Goal: Find specific page/section: Find specific page/section

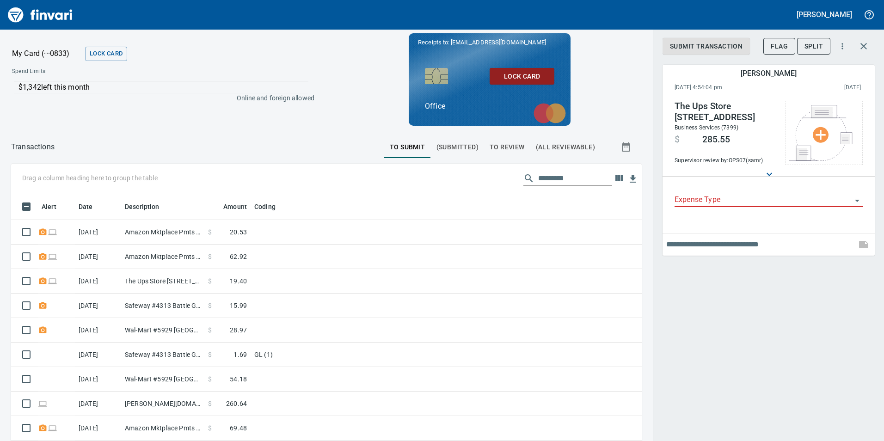
click at [206, 115] on div "$1,342 left this month Online and foreign allowed" at bounding box center [163, 97] width 317 height 41
drag, startPoint x: 241, startPoint y: 96, endPoint x: 300, endPoint y: 97, distance: 59.2
click at [300, 97] on p "Online and foreign allowed" at bounding box center [160, 97] width 310 height 9
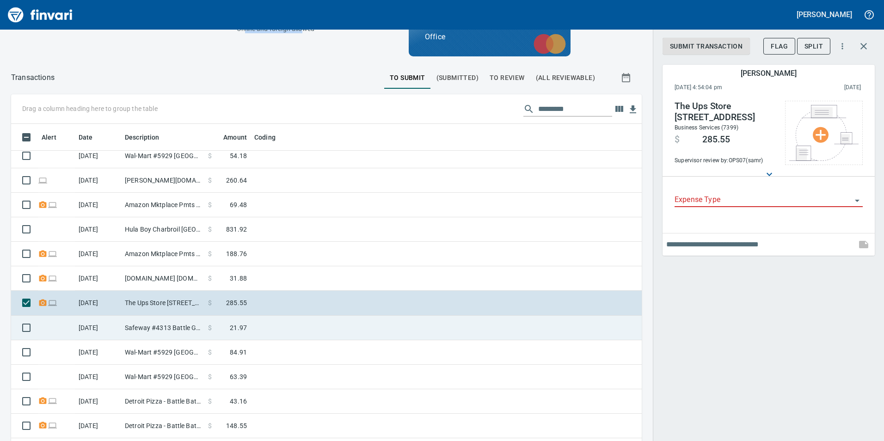
scroll to position [92, 0]
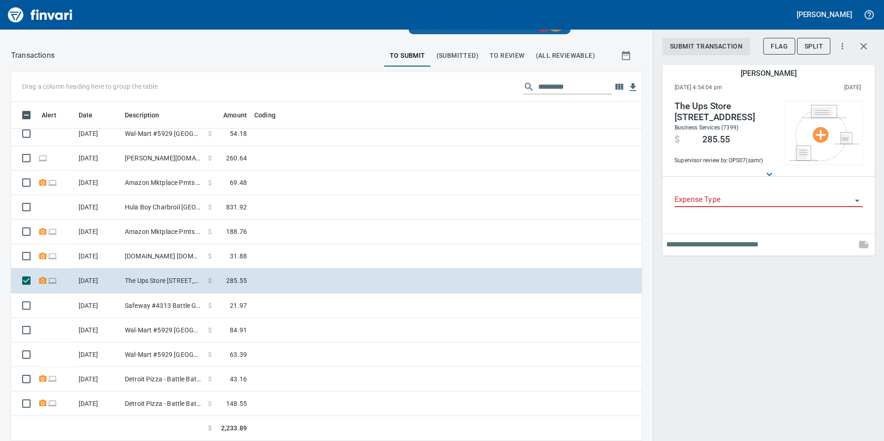
click at [249, 74] on div "Drag a column heading here to group the table" at bounding box center [326, 87] width 631 height 30
click at [99, 84] on p "Drag a column heading here to group the table" at bounding box center [90, 86] width 136 height 9
click at [97, 87] on p "Drag a column heading here to group the table" at bounding box center [90, 86] width 136 height 9
drag, startPoint x: 97, startPoint y: 87, endPoint x: 209, endPoint y: 85, distance: 112.0
click at [209, 85] on div "Drag a column heading here to group the table" at bounding box center [326, 87] width 631 height 30
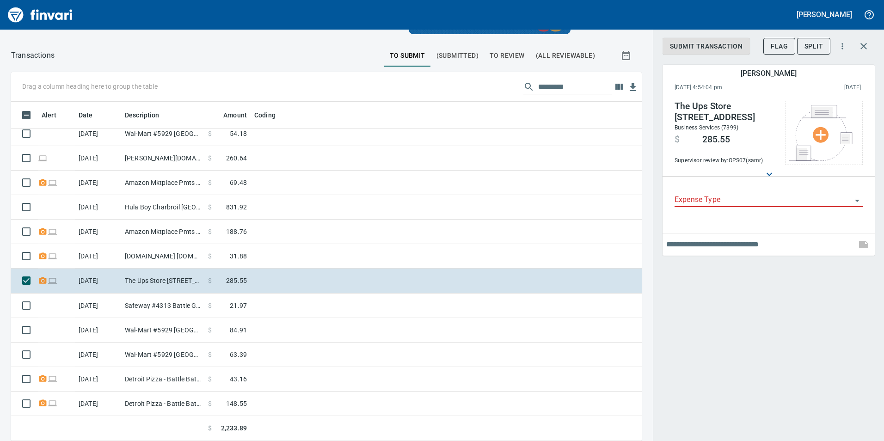
click at [221, 52] on div at bounding box center [220, 55] width 330 height 22
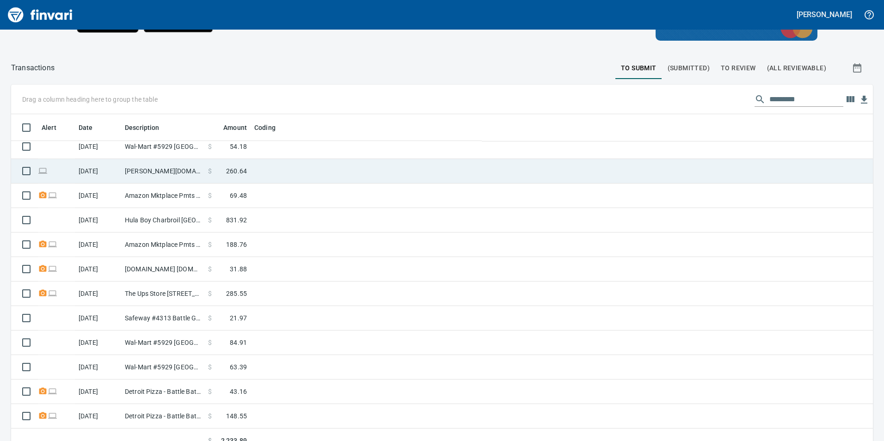
scroll to position [333, 840]
